Goal: Transaction & Acquisition: Subscribe to service/newsletter

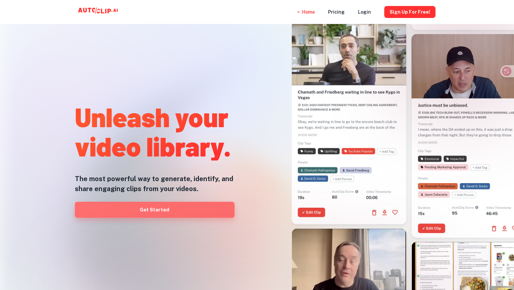
click at [161, 216] on link "Get Started" at bounding box center [155, 210] width 160 height 16
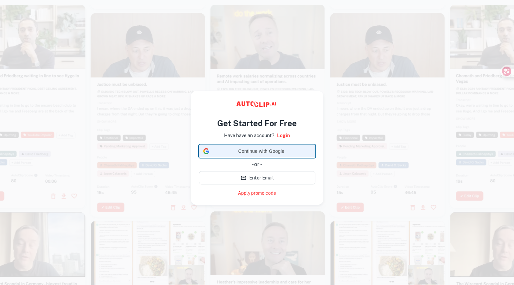
click at [246, 153] on span "Continue with Google" at bounding box center [261, 151] width 99 height 7
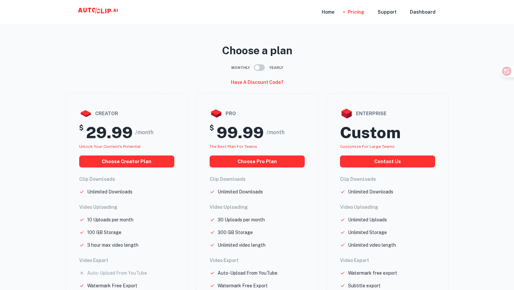
click at [101, 12] on icon at bounding box center [102, 11] width 3 height 5
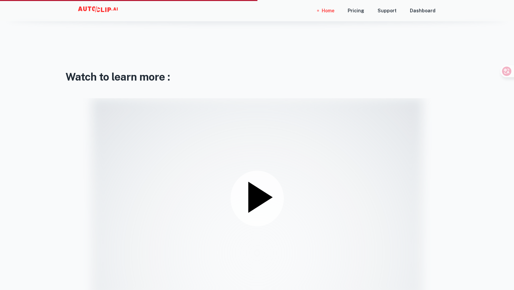
scroll to position [865, 0]
